Goal: Task Accomplishment & Management: Manage account settings

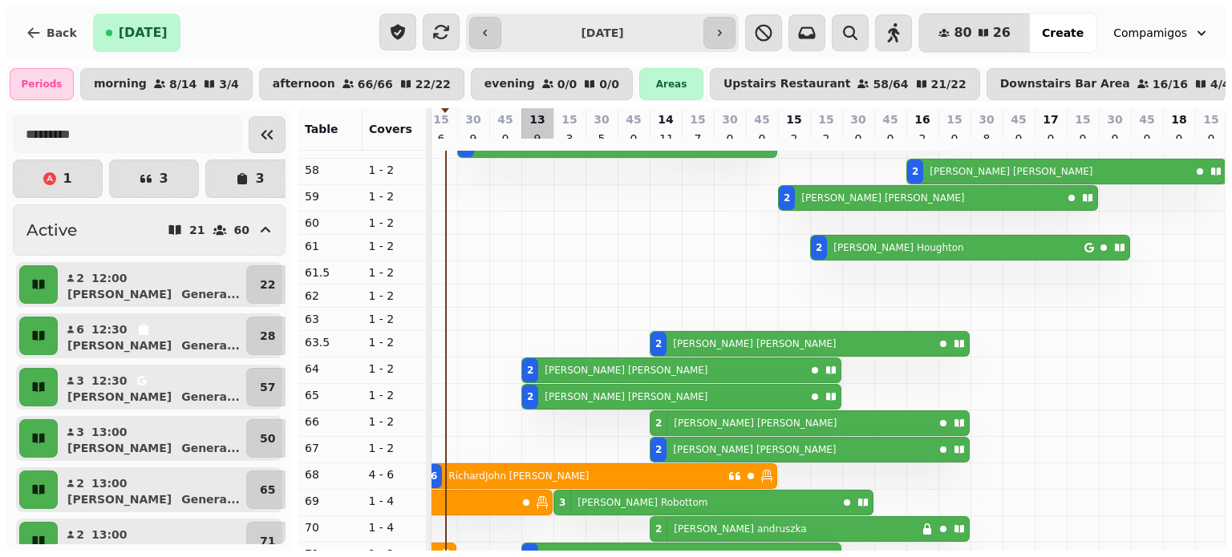
scroll to position [224, 0]
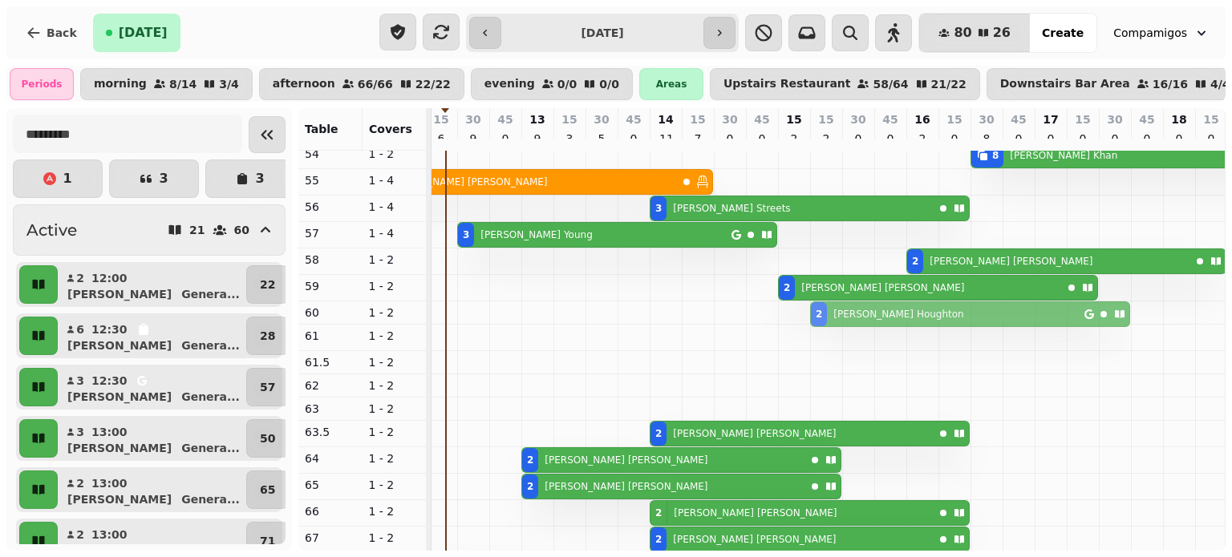
drag, startPoint x: 829, startPoint y: 343, endPoint x: 825, endPoint y: 316, distance: 26.9
click at [825, 316] on tbody "3 [PERSON_NAME] 3 [PERSON_NAME] 3 [PERSON_NAME] 8 [PERSON_NAME] 8 [PERSON_NAME]…" at bounding box center [906, 490] width 1540 height 1106
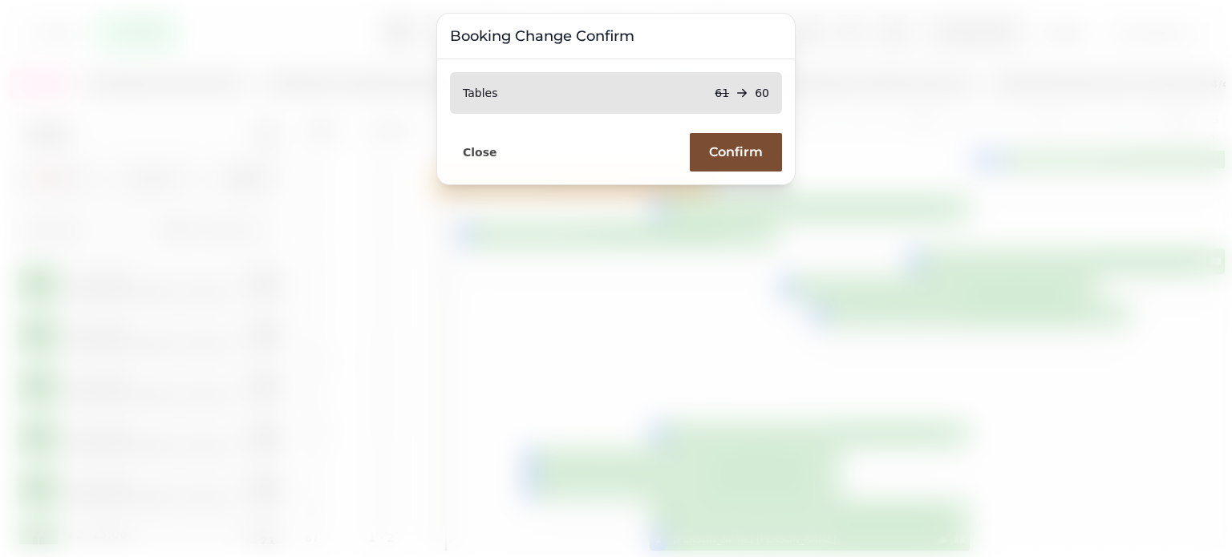
click at [731, 160] on button "Confirm" at bounding box center [736, 152] width 92 height 39
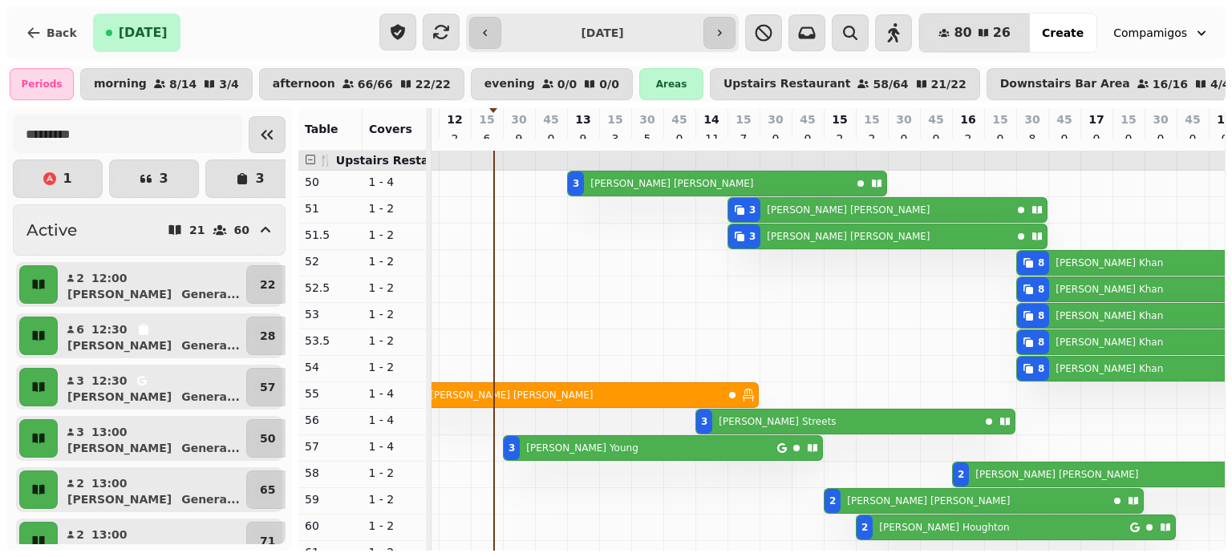
click at [833, 222] on div "3 [PERSON_NAME]" at bounding box center [869, 210] width 283 height 24
select select "**********"
select select "*"
select select "****"
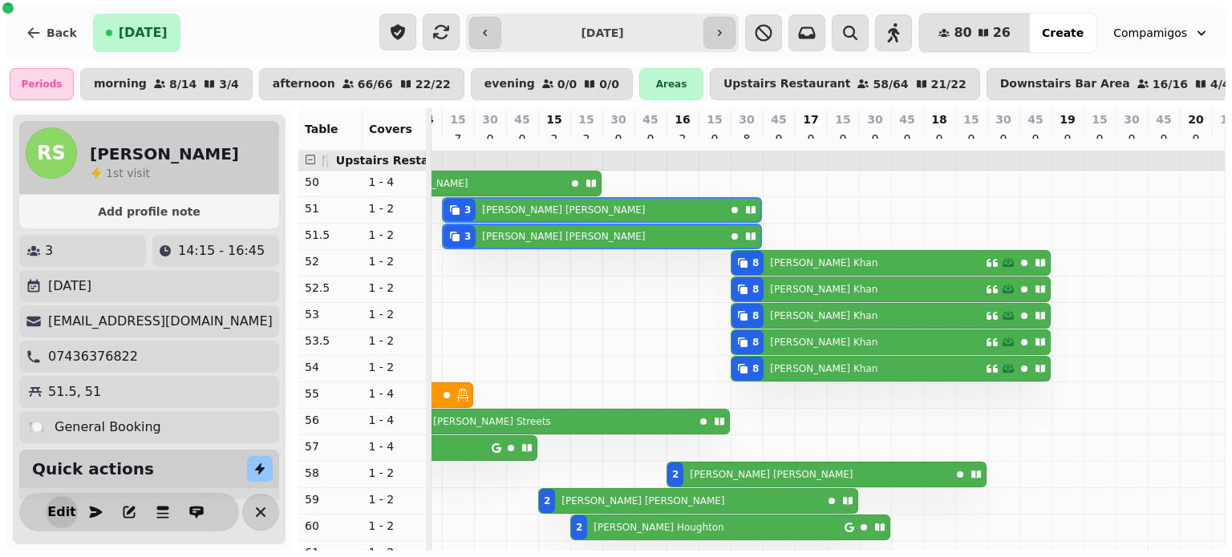
click at [49, 520] on button "Edit" at bounding box center [62, 513] width 32 height 32
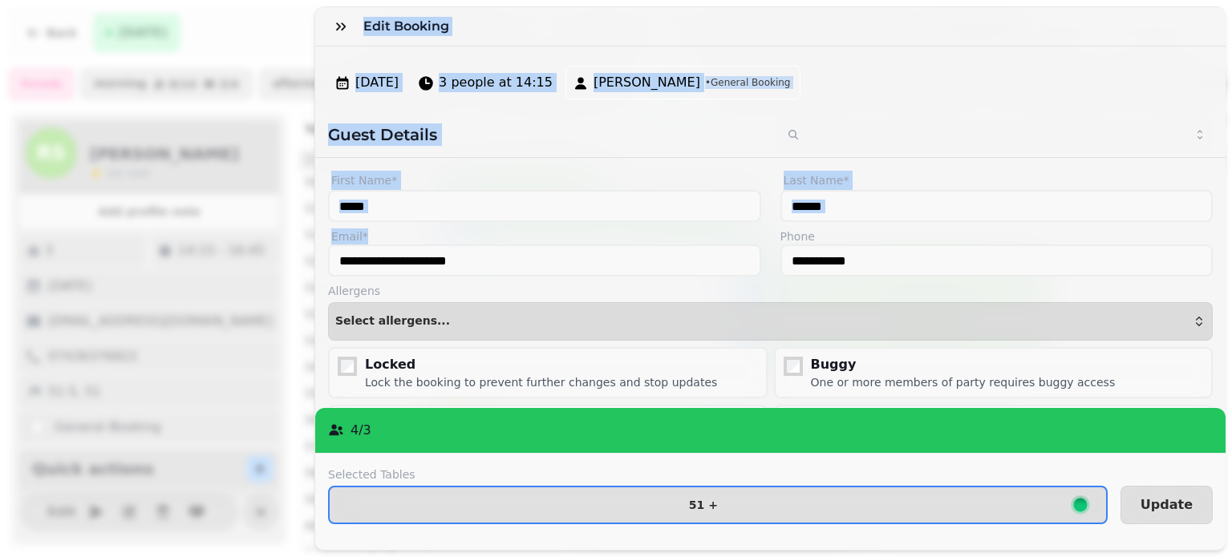
drag, startPoint x: 49, startPoint y: 520, endPoint x: 642, endPoint y: 257, distance: 648.5
click at [642, 257] on div "**********" at bounding box center [616, 292] width 1232 height 532
click at [341, 16] on button "button" at bounding box center [341, 26] width 32 height 32
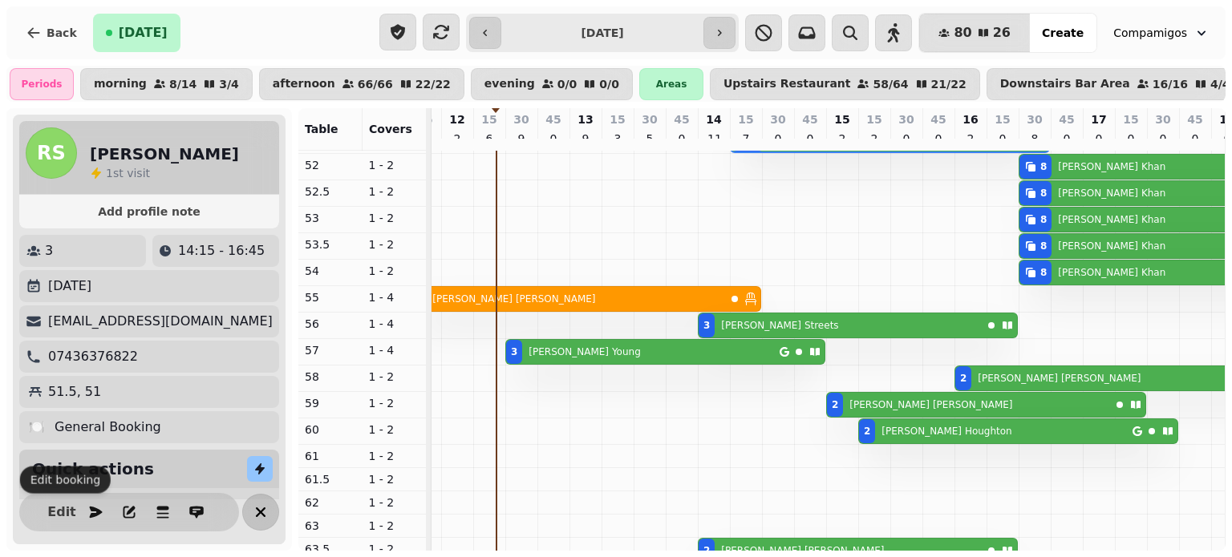
click at [265, 508] on icon "button" at bounding box center [260, 512] width 19 height 19
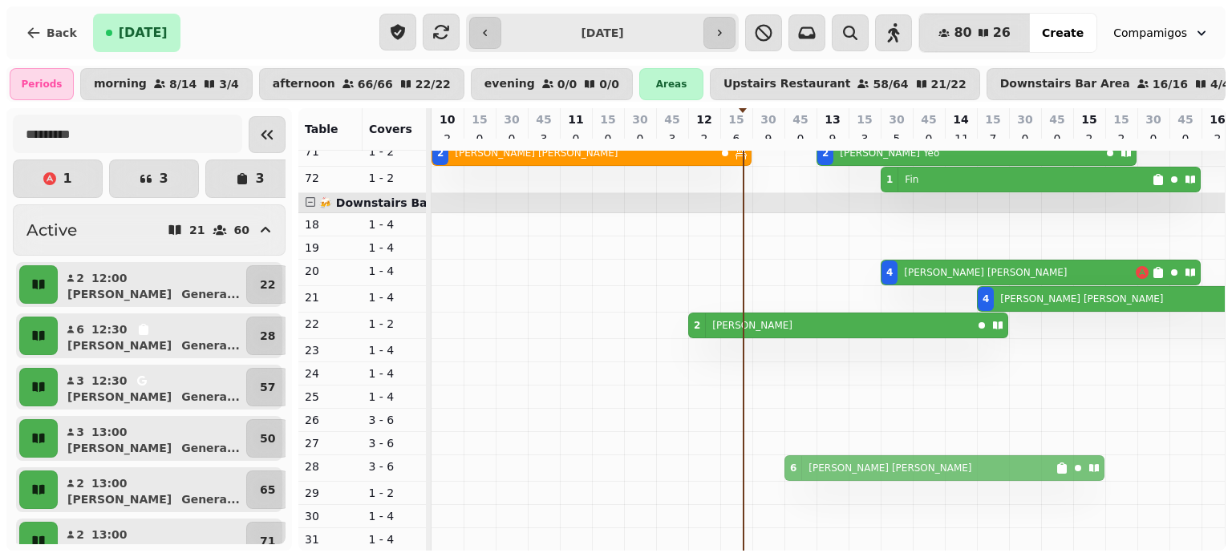
drag, startPoint x: 760, startPoint y: 448, endPoint x: 796, endPoint y: 455, distance: 36.8
click at [432, 456] on div "6 [PERSON_NAME] 6 [PERSON_NAME]" at bounding box center [432, 469] width 0 height 26
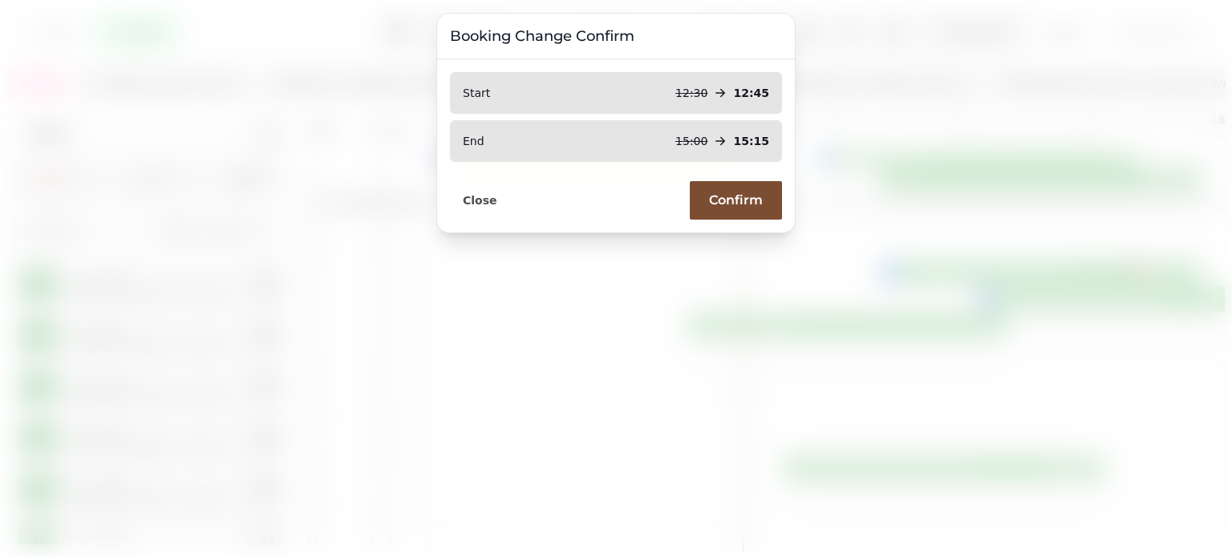
click at [759, 195] on span "Confirm" at bounding box center [736, 200] width 54 height 13
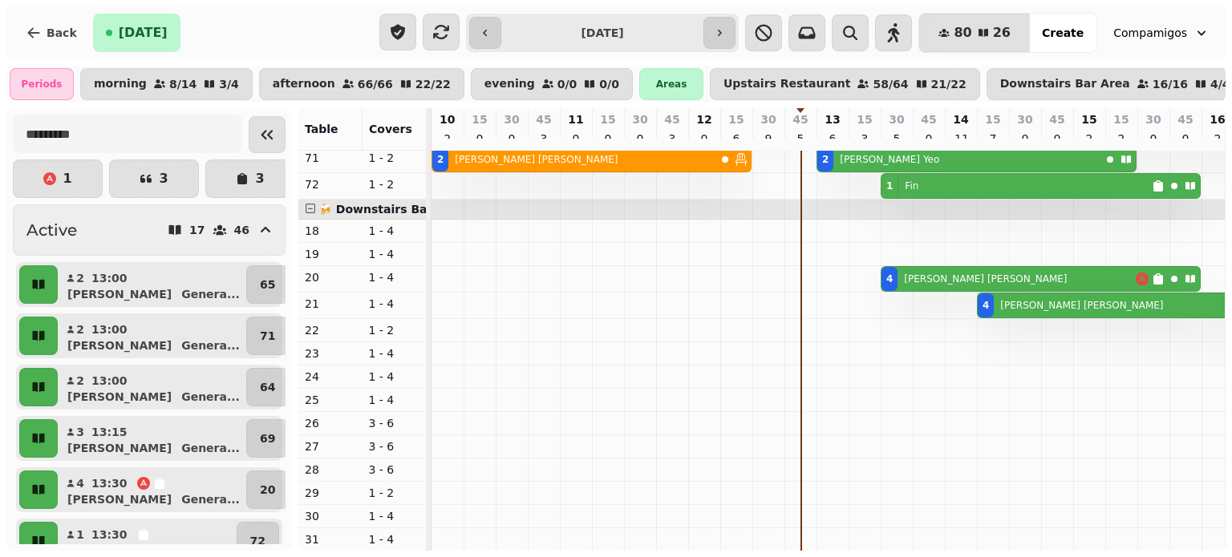
scroll to position [719, 0]
